Goal: Information Seeking & Learning: Find specific page/section

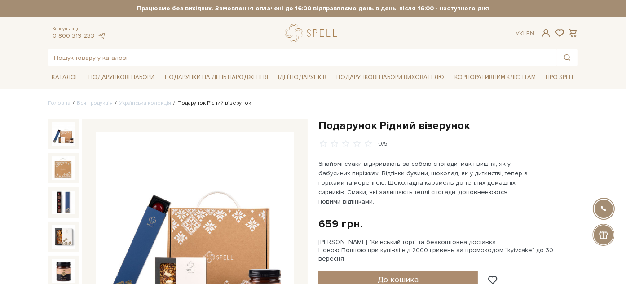
click at [136, 53] on input "text" at bounding box center [302, 57] width 508 height 16
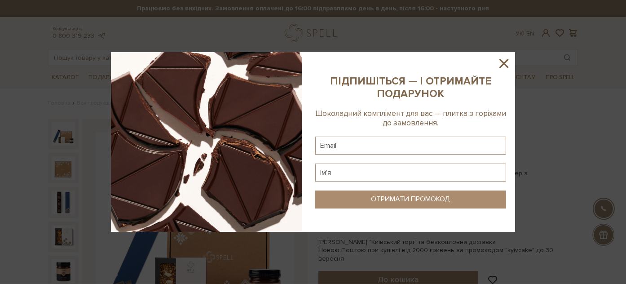
click at [499, 57] on icon at bounding box center [503, 63] width 15 height 15
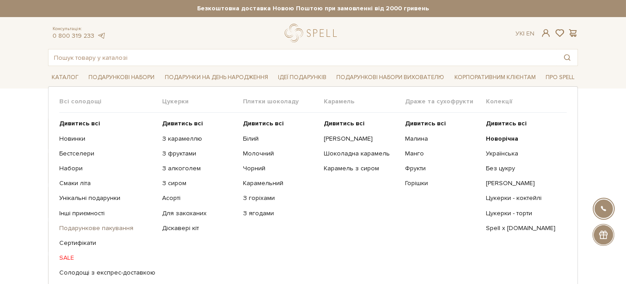
click at [78, 224] on link "Подарункове пакування" at bounding box center [107, 228] width 96 height 8
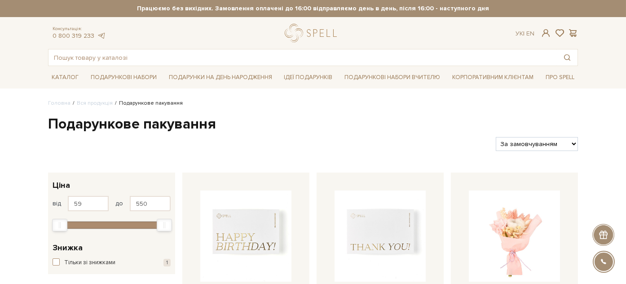
click at [553, 141] on select "За замовчуванням За Ціною (зростання) За Ціною (зменшення) Новинки За популярні…" at bounding box center [536, 144] width 82 height 14
select select "https://spellchocolate.com/our-productions/podarunkov%D1%96-paketi/?sort=p.pric…"
click at [495, 137] on select "За замовчуванням За Ціною (зростання) За Ціною (зменшення) Новинки За популярні…" at bounding box center [536, 144] width 82 height 14
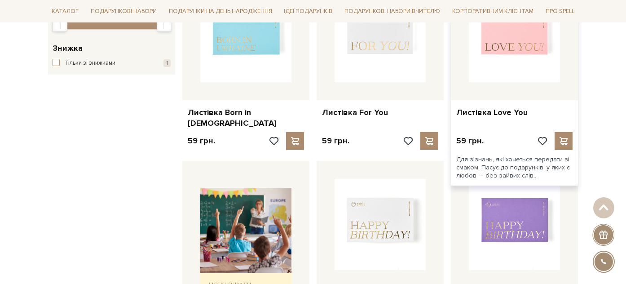
scroll to position [100, 0]
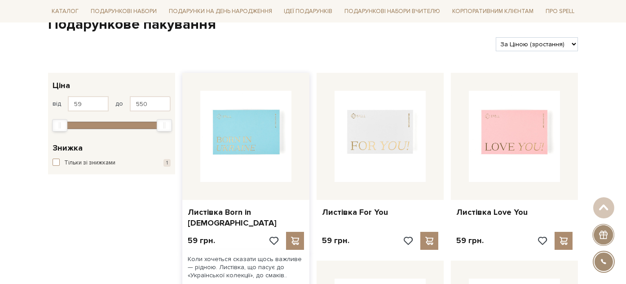
click at [232, 152] on img at bounding box center [245, 136] width 91 height 91
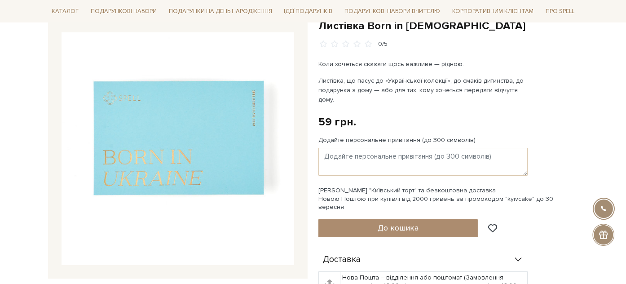
scroll to position [50, 0]
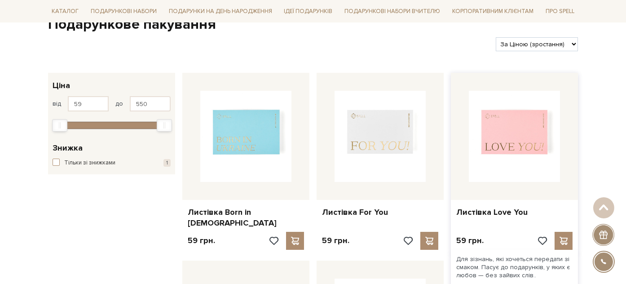
scroll to position [149, 0]
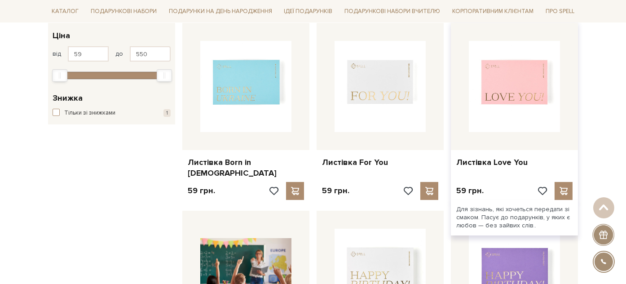
click at [472, 98] on img at bounding box center [514, 86] width 91 height 91
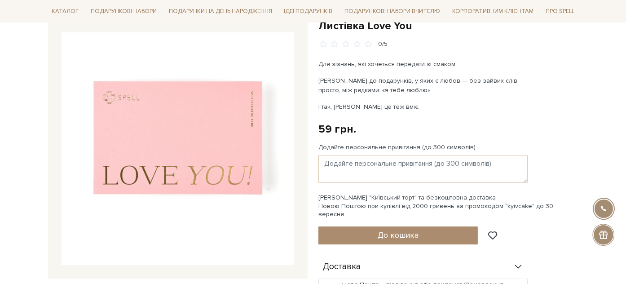
scroll to position [50, 0]
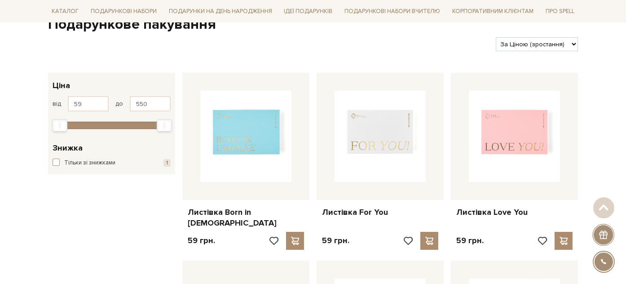
scroll to position [149, 0]
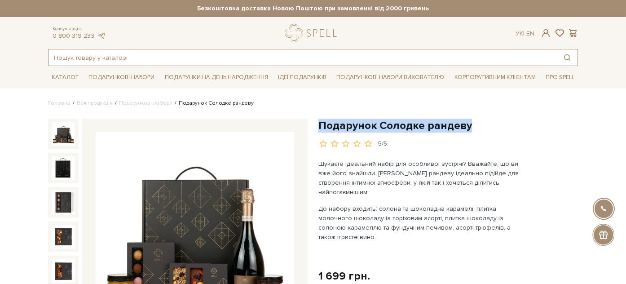
click at [124, 63] on input "text" at bounding box center [302, 57] width 508 height 16
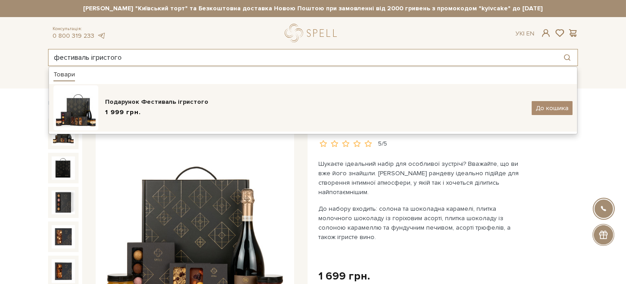
type input "фестиваль ігристого"
click at [195, 111] on div "1 999 грн." at bounding box center [315, 112] width 420 height 9
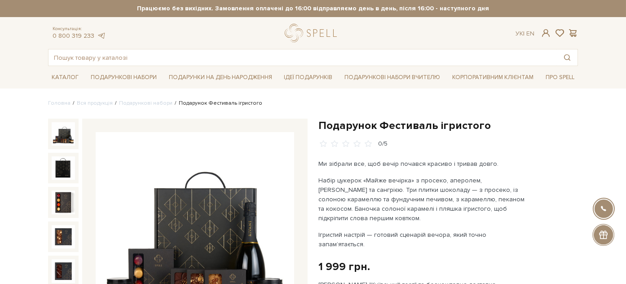
click at [347, 127] on h1 "Подарунок Фестиваль ігристого" at bounding box center [447, 125] width 259 height 14
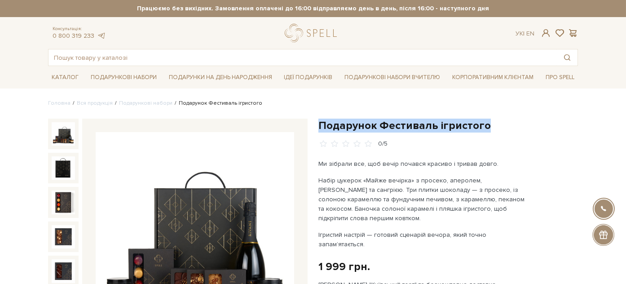
drag, startPoint x: 347, startPoint y: 127, endPoint x: 492, endPoint y: 130, distance: 145.0
click at [492, 130] on h1 "Подарунок Фестиваль ігристого" at bounding box center [447, 125] width 259 height 14
copy div "Подарунок Фестиваль ігристого"
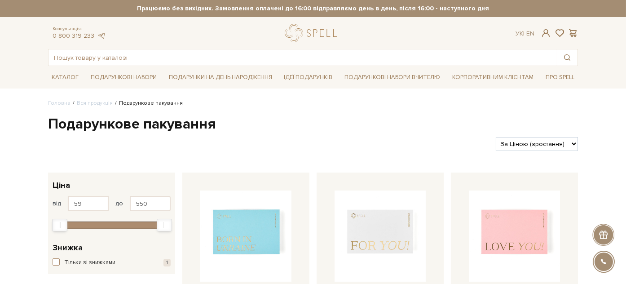
scroll to position [149, 0]
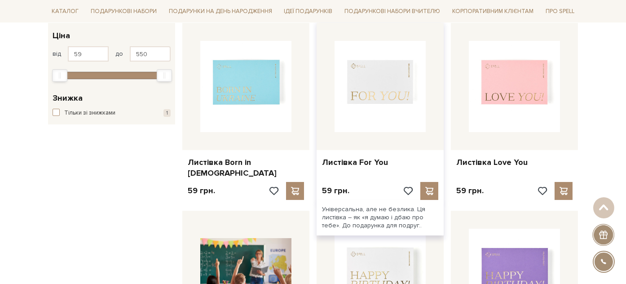
click at [370, 86] on img at bounding box center [379, 86] width 91 height 91
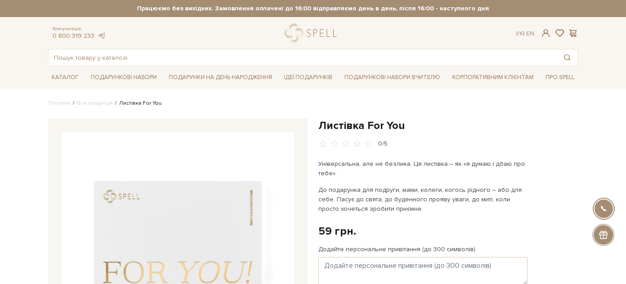
click at [329, 126] on h1 "Листівка For You" at bounding box center [447, 125] width 259 height 14
drag, startPoint x: 329, startPoint y: 126, endPoint x: 426, endPoint y: 108, distance: 99.0
copy div "Листівка For You"
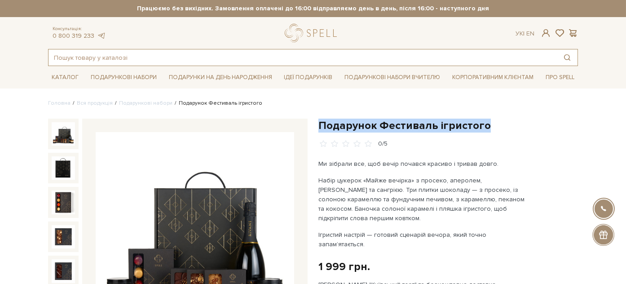
drag, startPoint x: 0, startPoint y: 0, endPoint x: 150, endPoint y: 54, distance: 159.4
click at [150, 54] on input "text" at bounding box center [302, 57] width 508 height 16
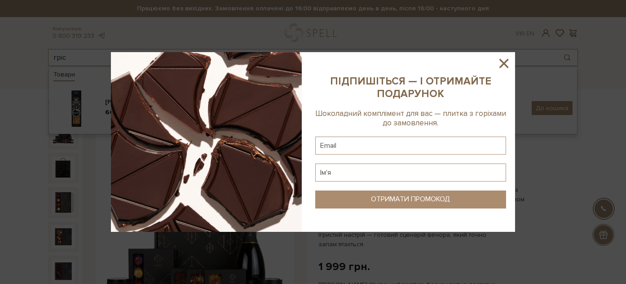
type input "гріс"
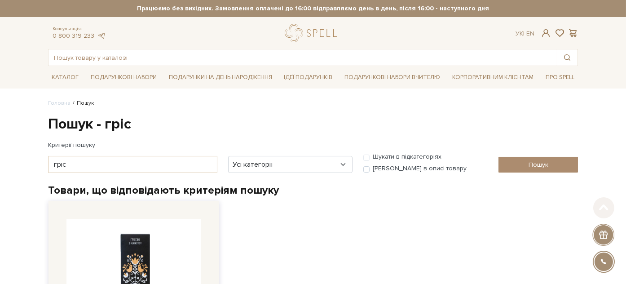
scroll to position [100, 0]
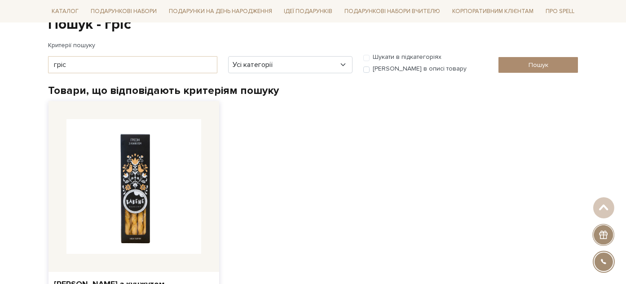
click at [162, 194] on img at bounding box center [133, 186] width 135 height 135
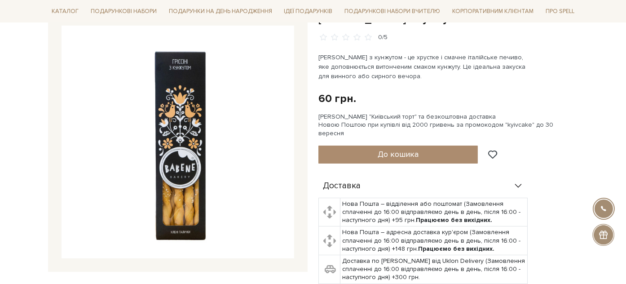
scroll to position [87, 0]
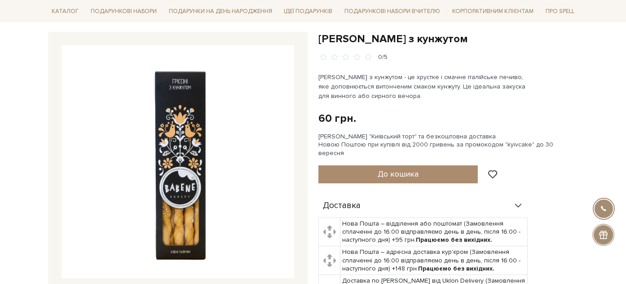
click at [320, 38] on h1 "[PERSON_NAME] з кунжутом" at bounding box center [447, 39] width 259 height 14
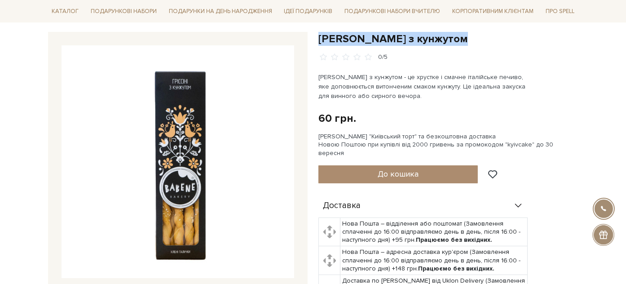
drag, startPoint x: 320, startPoint y: 38, endPoint x: 431, endPoint y: 25, distance: 111.2
copy div "[PERSON_NAME] з кунжутом"
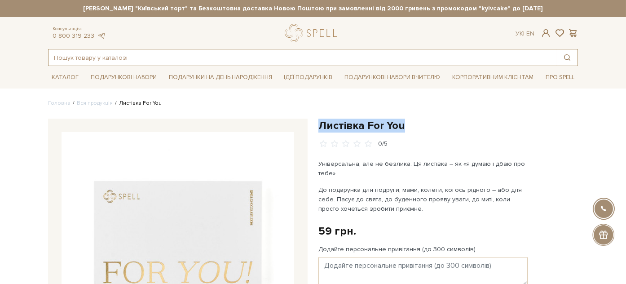
click at [189, 52] on input "text" at bounding box center [302, 57] width 508 height 16
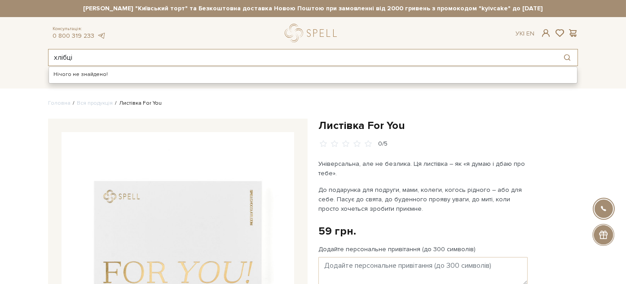
type input "хлібці"
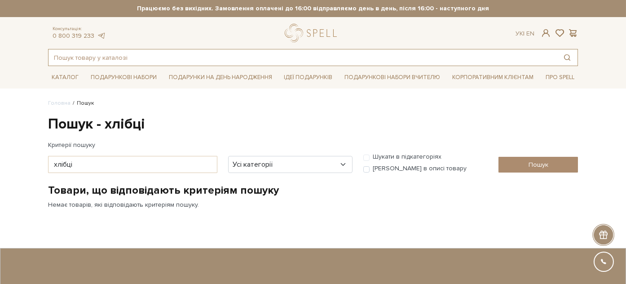
click at [99, 52] on input "text" at bounding box center [302, 57] width 508 height 16
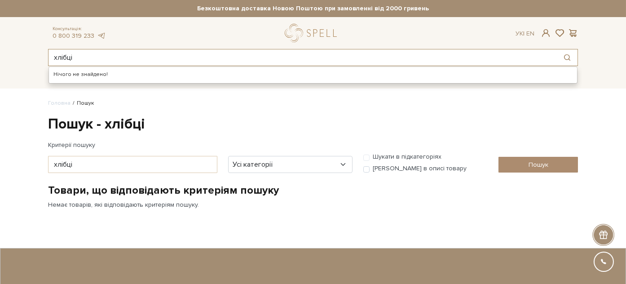
type input "хлібці"
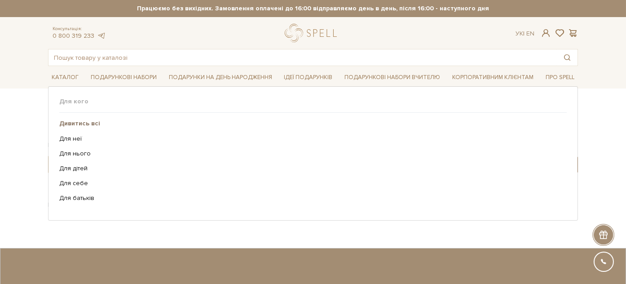
scroll to position [149, 0]
